Goal: Communication & Community: Answer question/provide support

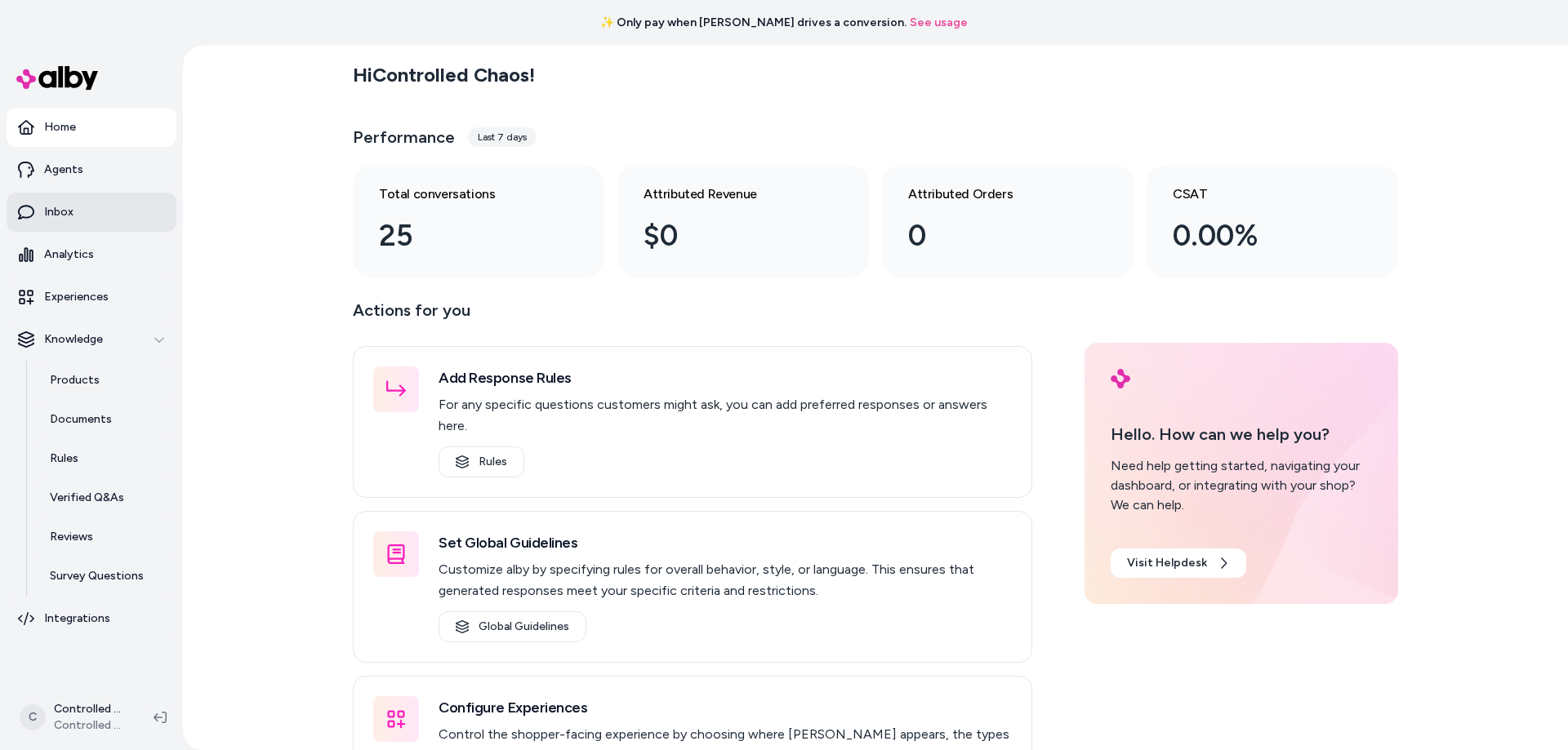
click at [94, 213] on link "Inbox" at bounding box center [91, 212] width 170 height 39
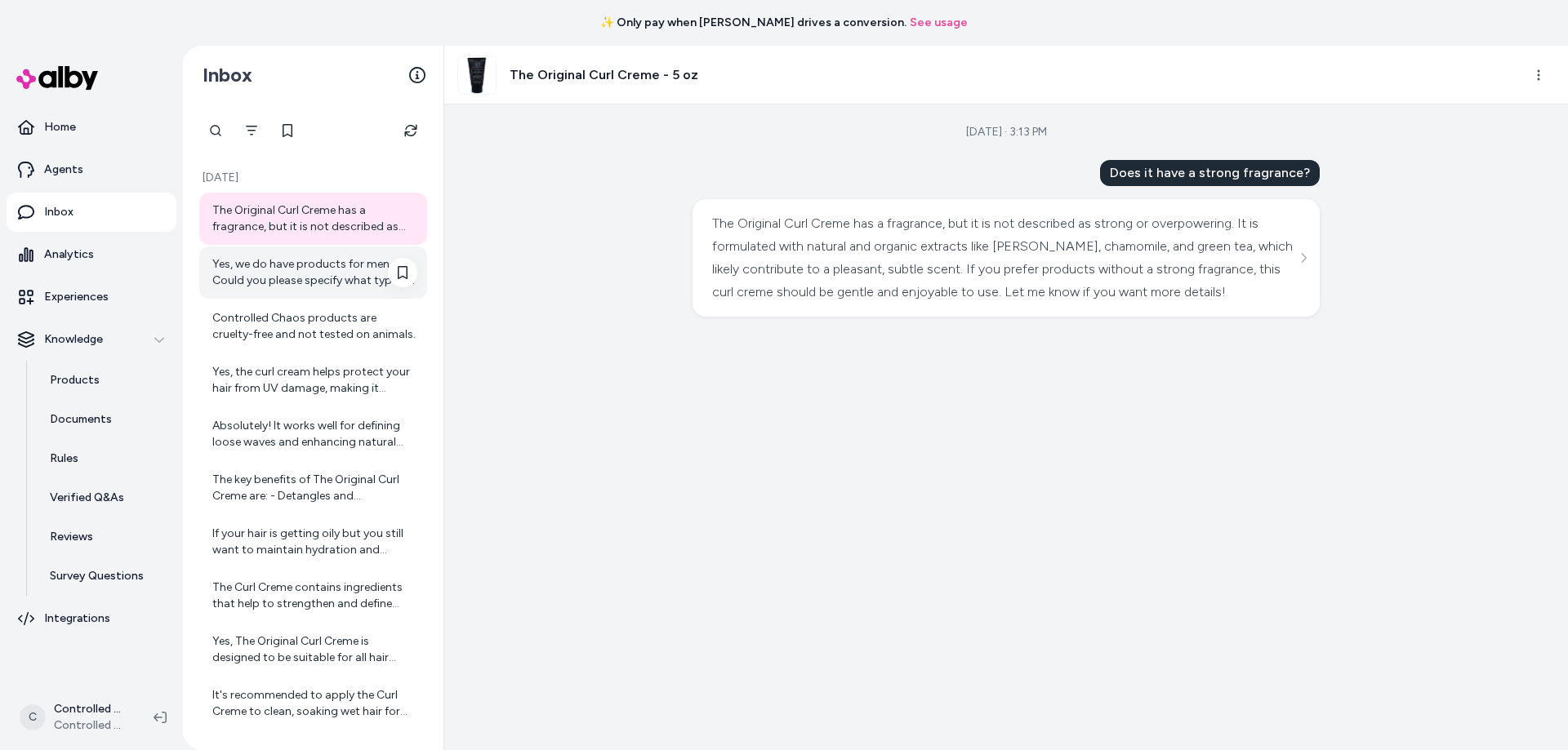
click at [252, 270] on div "Yes, we do have products for men. Could you please specify what type of hair ca…" at bounding box center [315, 273] width 205 height 33
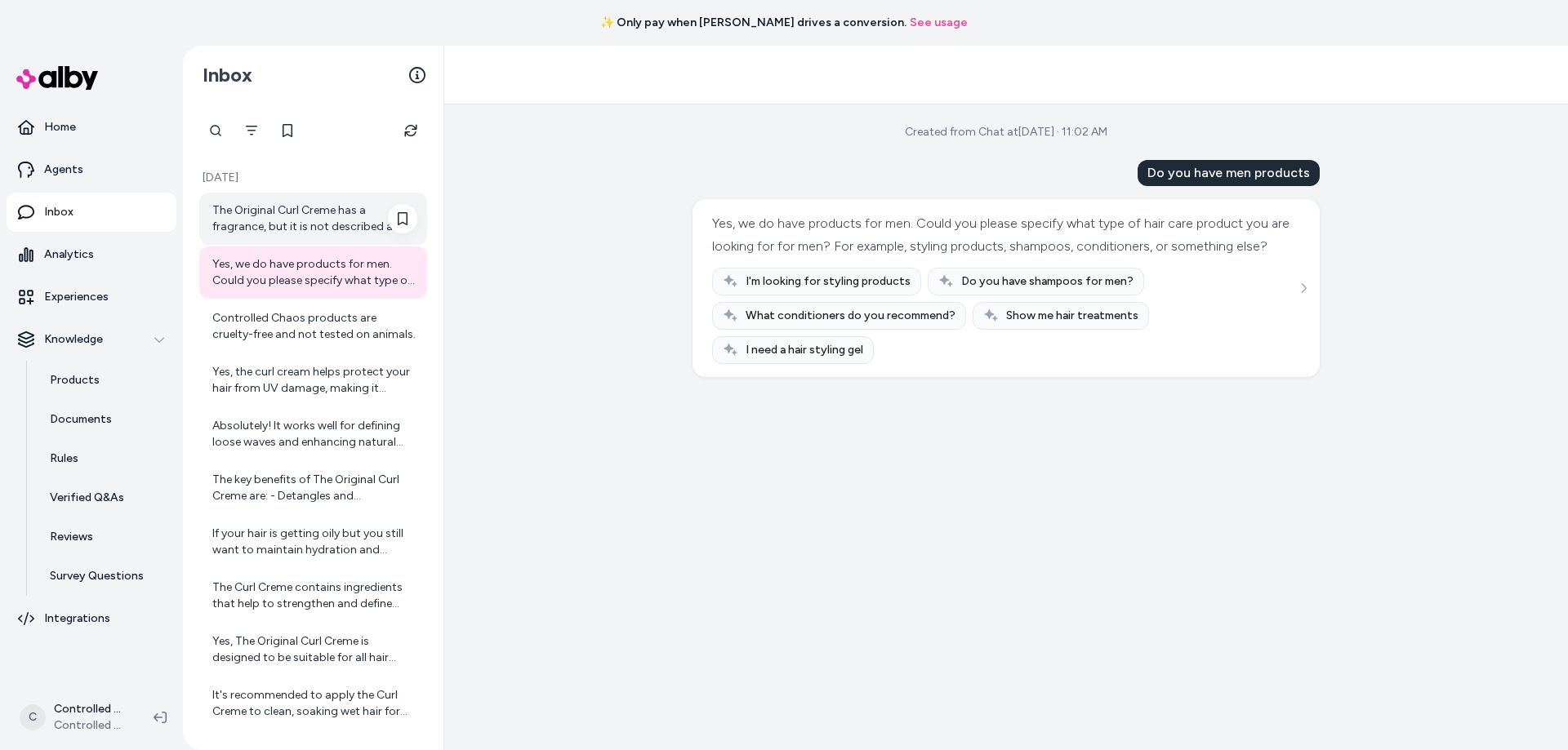
click at [270, 229] on div "The Original Curl Creme has a fragrance, but it is not described as strong or o…" at bounding box center [315, 218] width 205 height 33
